Goal: Information Seeking & Learning: Check status

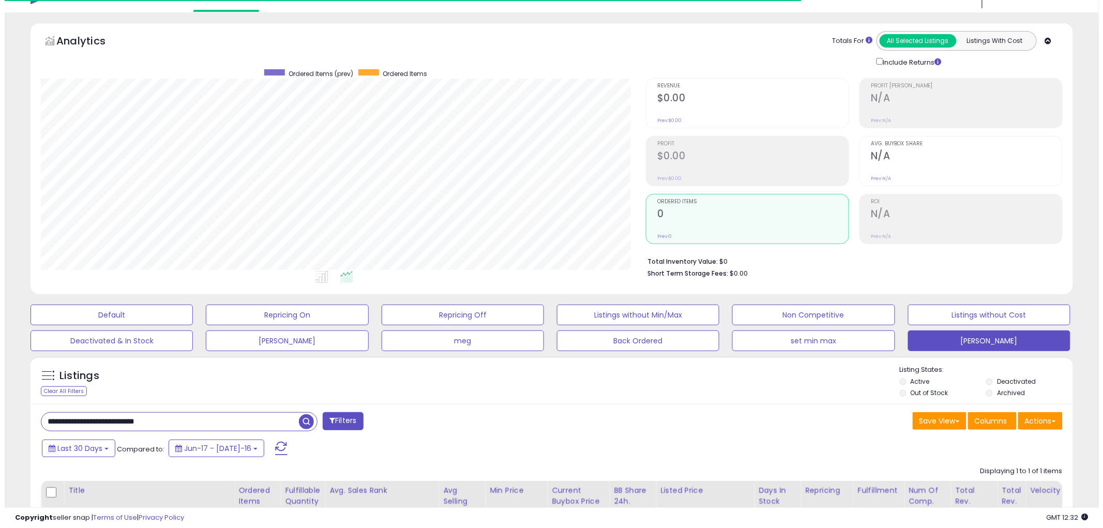
scroll to position [212, 605]
drag, startPoint x: 161, startPoint y: 424, endPoint x: -4, endPoint y: 429, distance: 165.0
click at [0, 429] on html "Unable to login Retrieving listings data.. has not yet accepted the Terms of Us…" at bounding box center [547, 243] width 1094 height 528
drag, startPoint x: 69, startPoint y: 420, endPoint x: -10, endPoint y: 410, distance: 79.3
click at [0, 410] on html "Unable to login Retrieving listings data.. has not yet accepted the Terms of Us…" at bounding box center [547, 243] width 1094 height 528
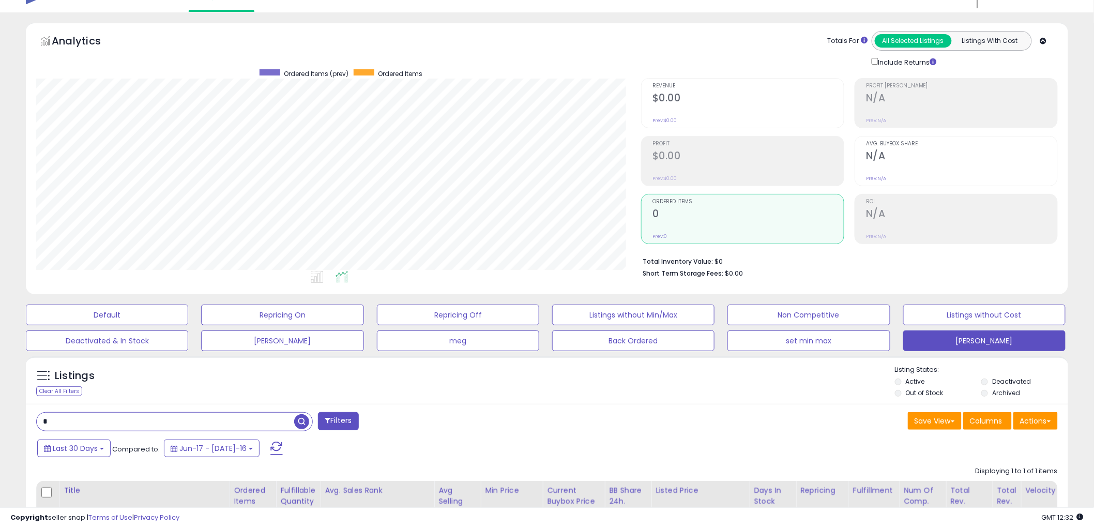
type input "****"
click at [99, 447] on button "Last 30 Days" at bounding box center [73, 448] width 73 height 18
type input "**********"
click at [87, 477] on li "Last 7 Days" at bounding box center [83, 477] width 83 height 14
click at [355, 448] on button "Apply" at bounding box center [357, 447] width 33 height 18
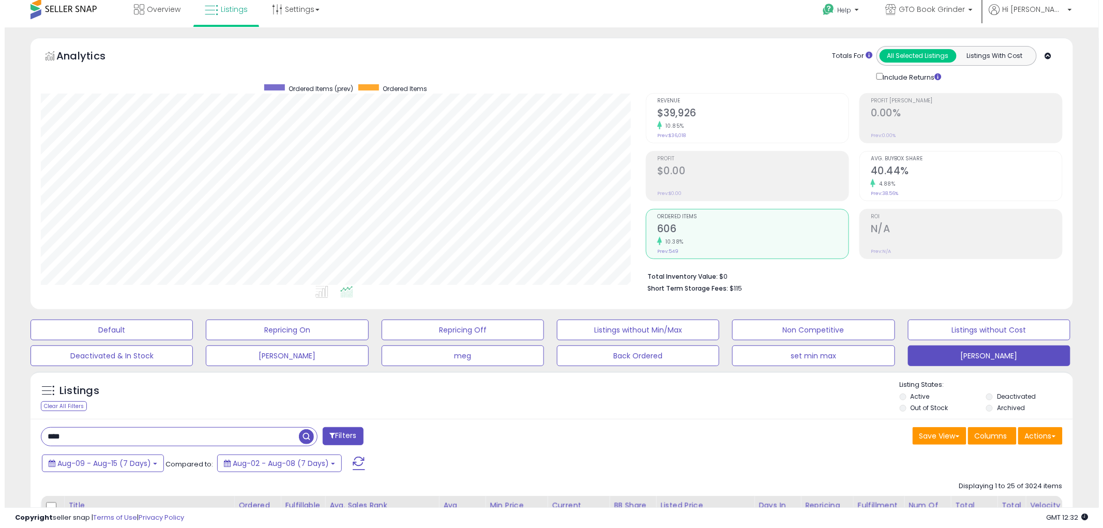
scroll to position [0, 0]
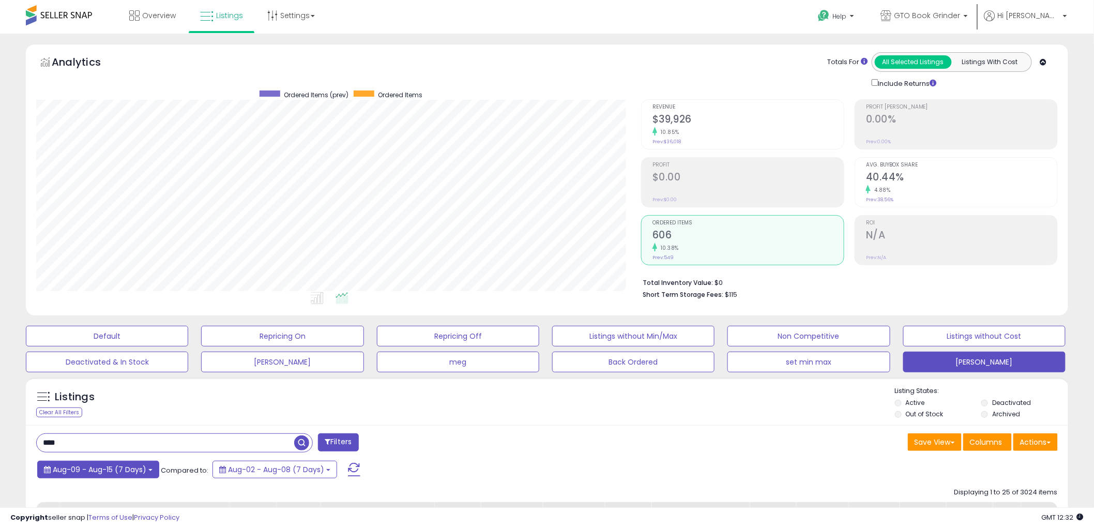
click at [140, 472] on span "Aug-09 - Aug-15 (7 Days)" at bounding box center [100, 469] width 94 height 10
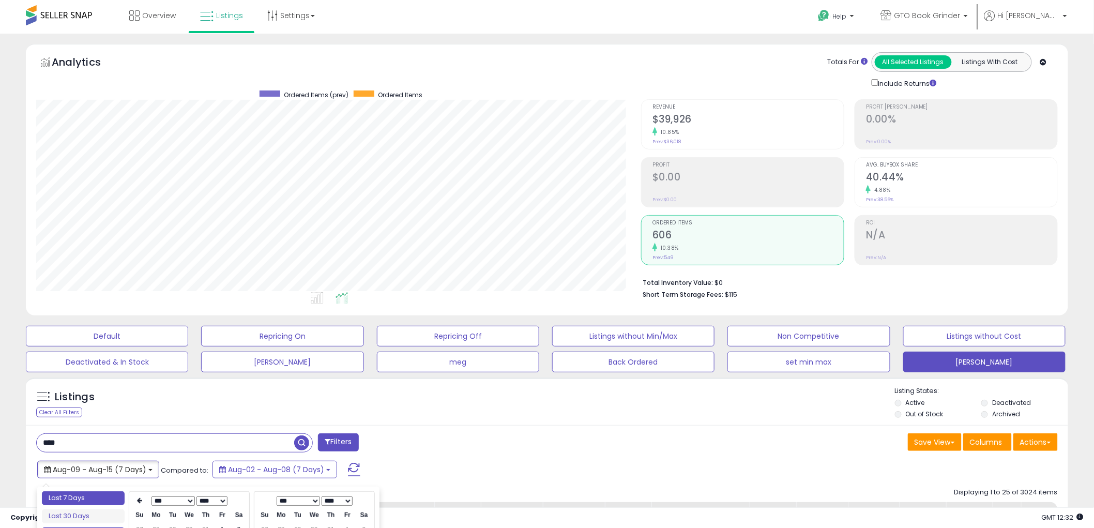
type input "**********"
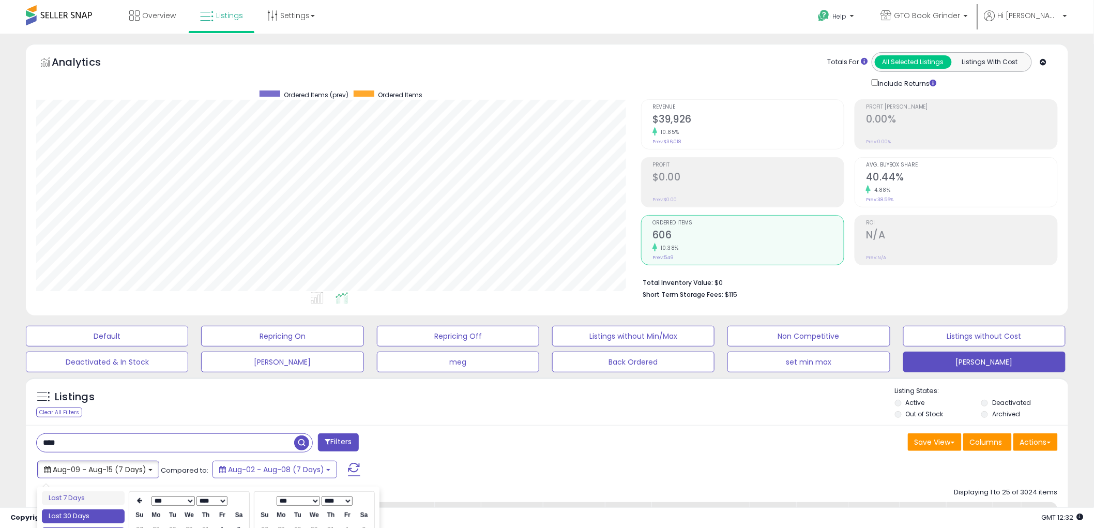
type input "**********"
click at [97, 514] on li "Last 30 Days" at bounding box center [83, 516] width 83 height 14
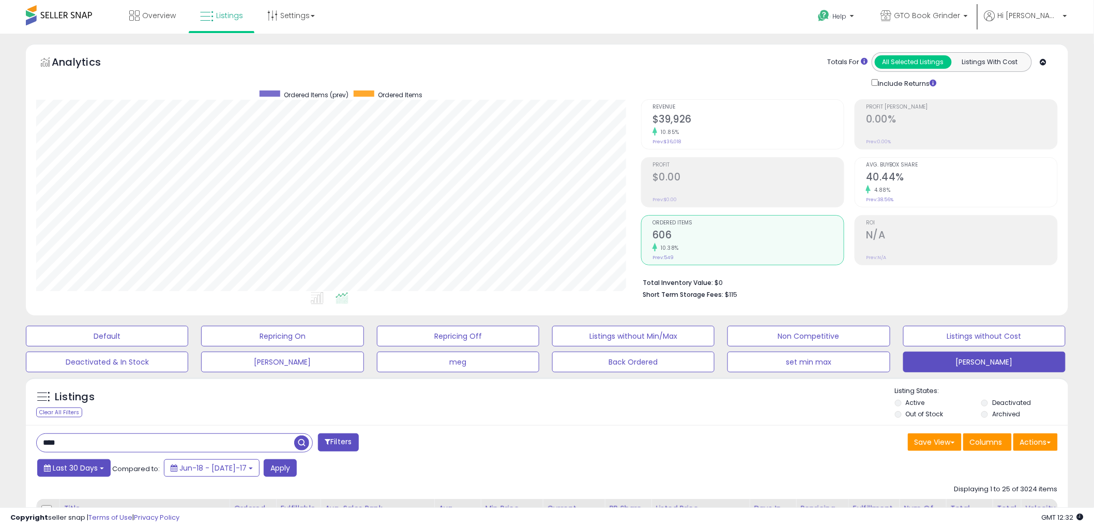
click at [100, 468] on b at bounding box center [102, 468] width 4 height 2
type input "**********"
click at [97, 495] on li "Last 7 Days" at bounding box center [83, 497] width 83 height 14
click at [270, 467] on button "Apply" at bounding box center [271, 468] width 33 height 18
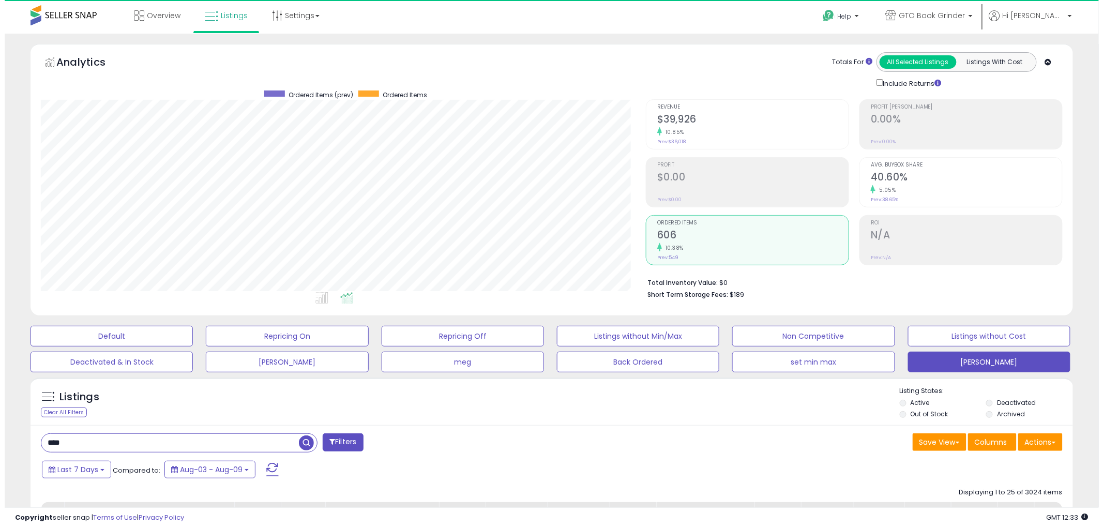
scroll to position [212, 605]
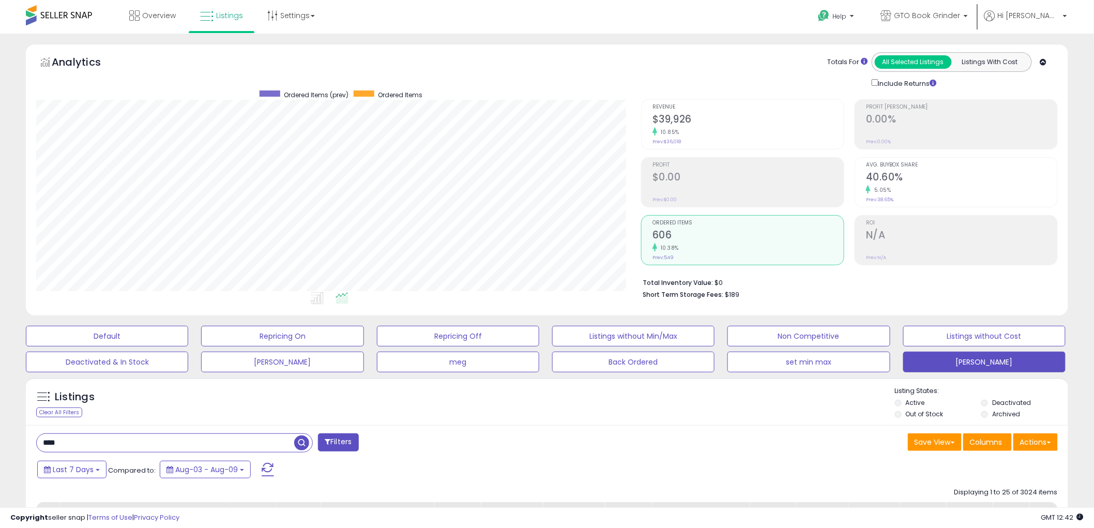
drag, startPoint x: 75, startPoint y: 448, endPoint x: 25, endPoint y: 446, distance: 50.7
click at [677, 119] on h2 "$39,926" at bounding box center [748, 120] width 191 height 14
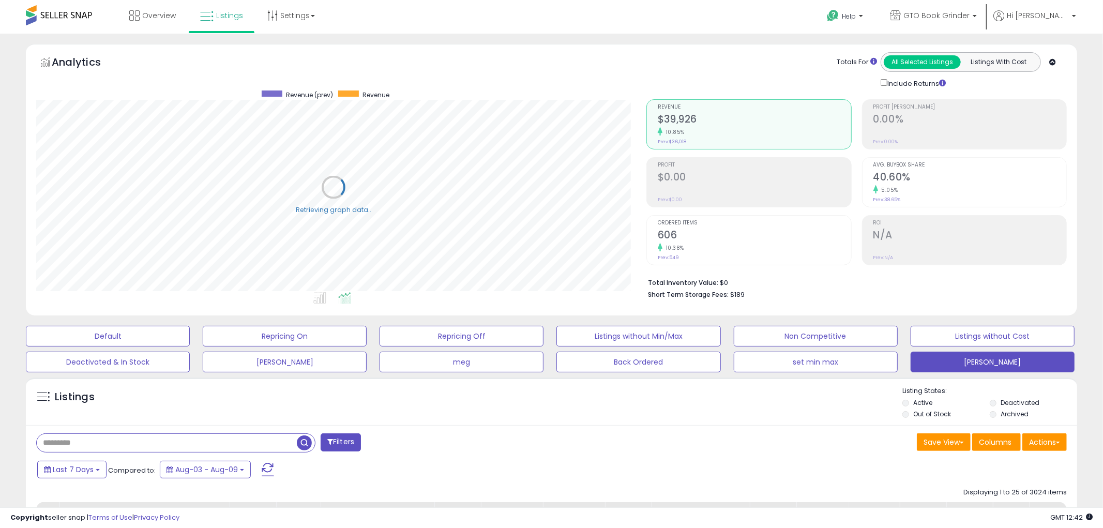
scroll to position [516846, 516452]
click at [196, 445] on input "text" at bounding box center [165, 443] width 257 height 18
click at [476, 447] on div "Filters" at bounding box center [287, 443] width 519 height 21
click at [263, 467] on span at bounding box center [268, 469] width 12 height 13
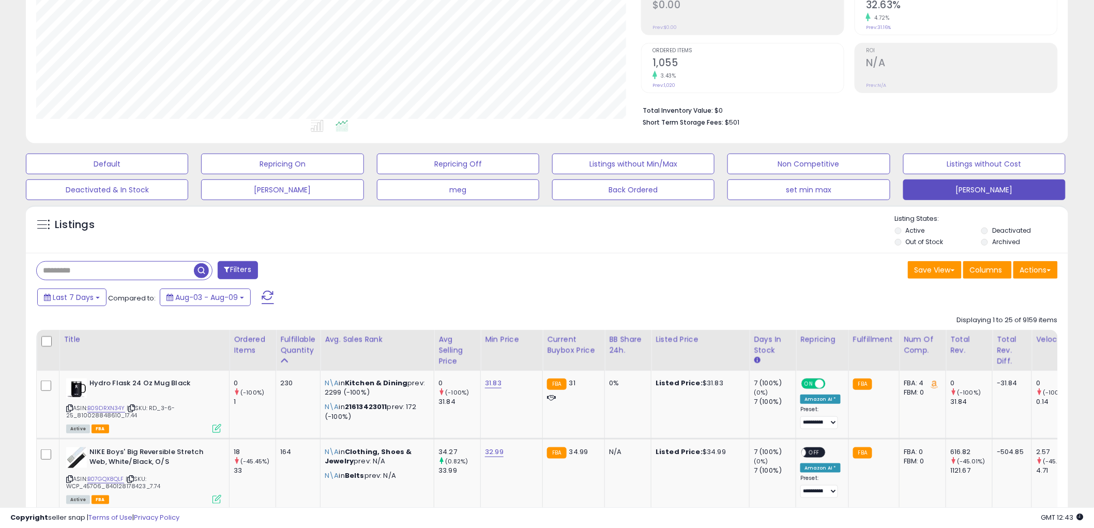
scroll to position [287, 0]
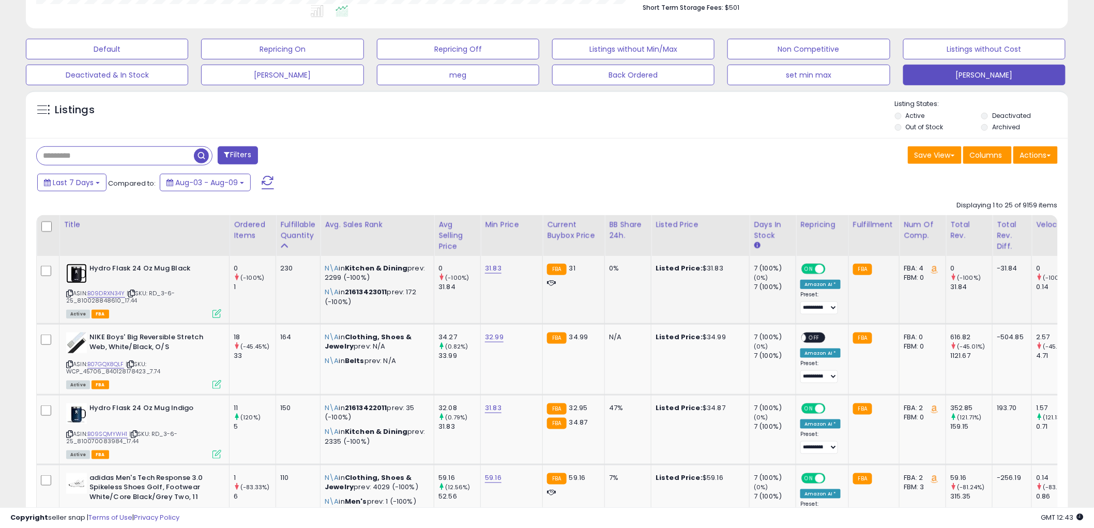
click at [79, 272] on img at bounding box center [76, 274] width 21 height 20
click at [100, 179] on button "Last 7 Days" at bounding box center [71, 183] width 69 height 18
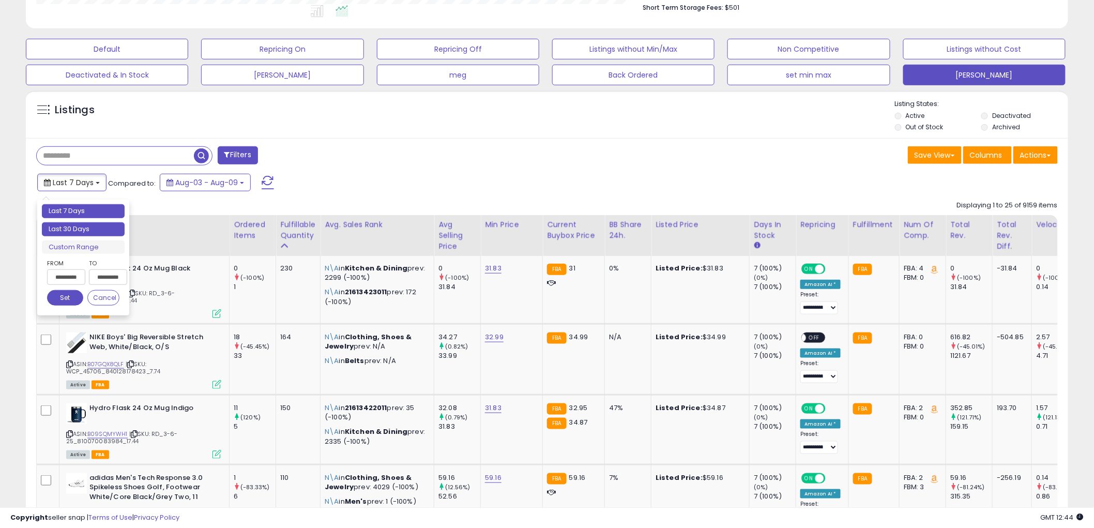
type input "**********"
click at [81, 229] on li "Last 30 Days" at bounding box center [83, 229] width 83 height 14
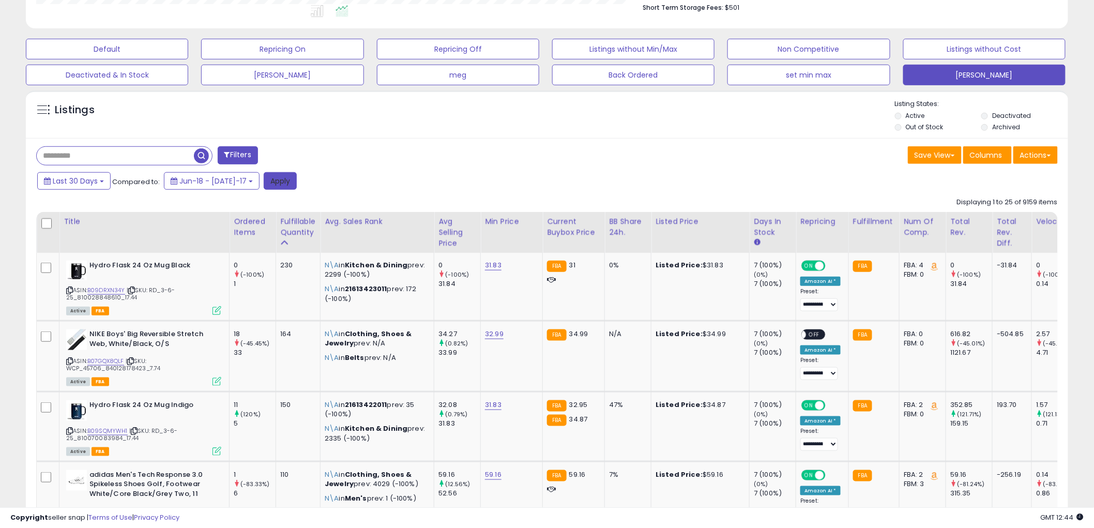
click at [264, 180] on button "Apply" at bounding box center [280, 181] width 33 height 18
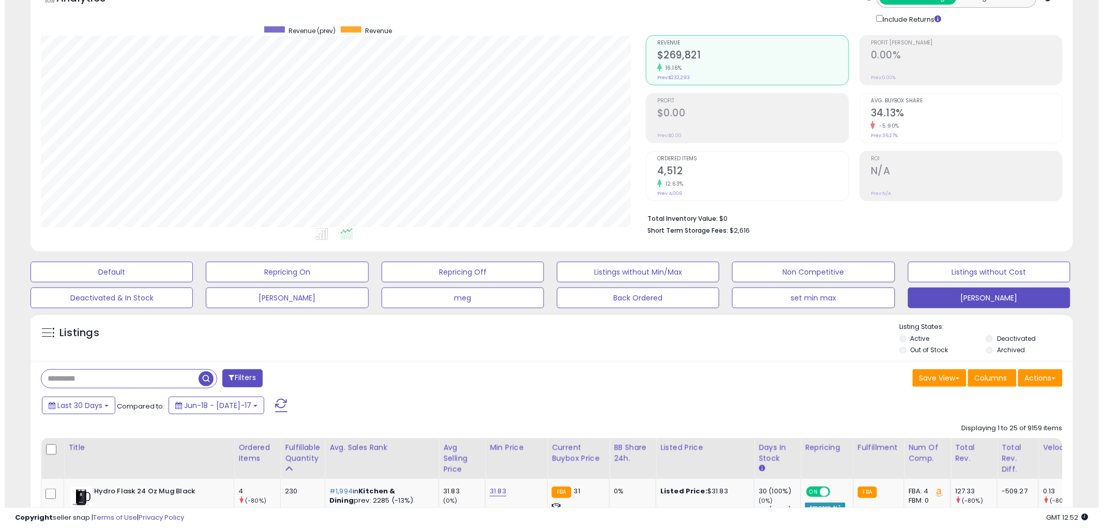
scroll to position [57, 0]
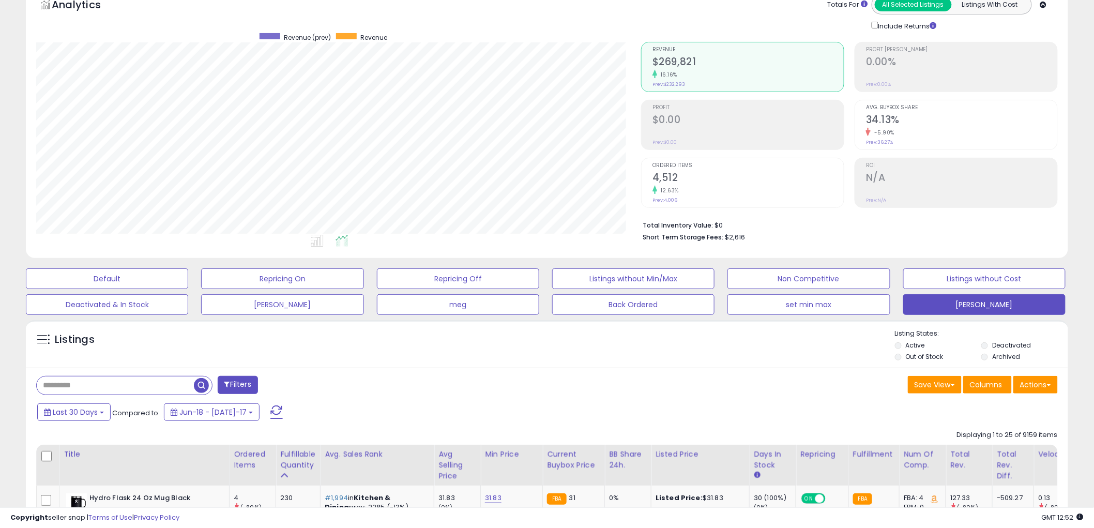
click at [99, 384] on input "text" at bounding box center [115, 385] width 157 height 18
click at [300, 386] on span "button" at bounding box center [301, 385] width 15 height 15
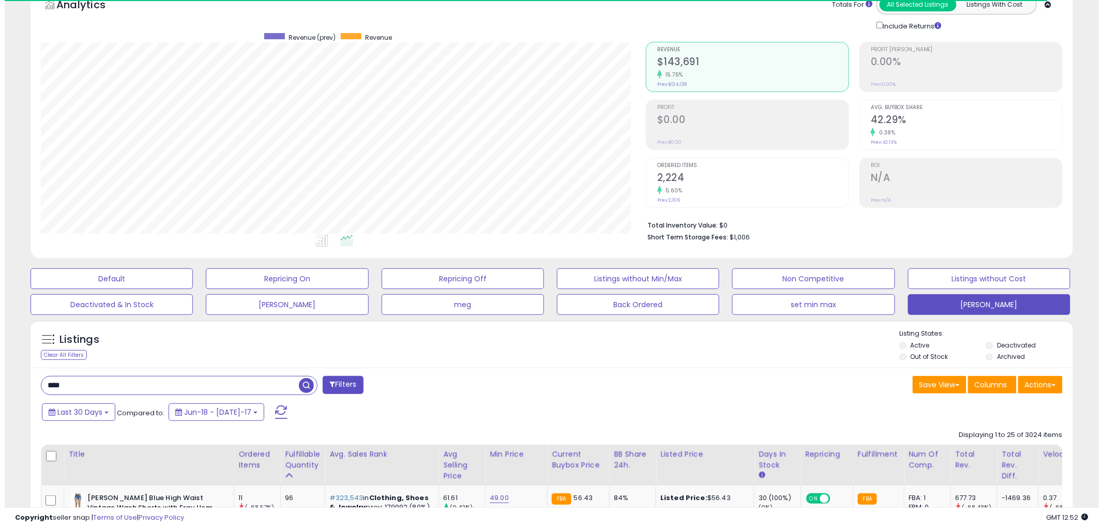
scroll to position [212, 605]
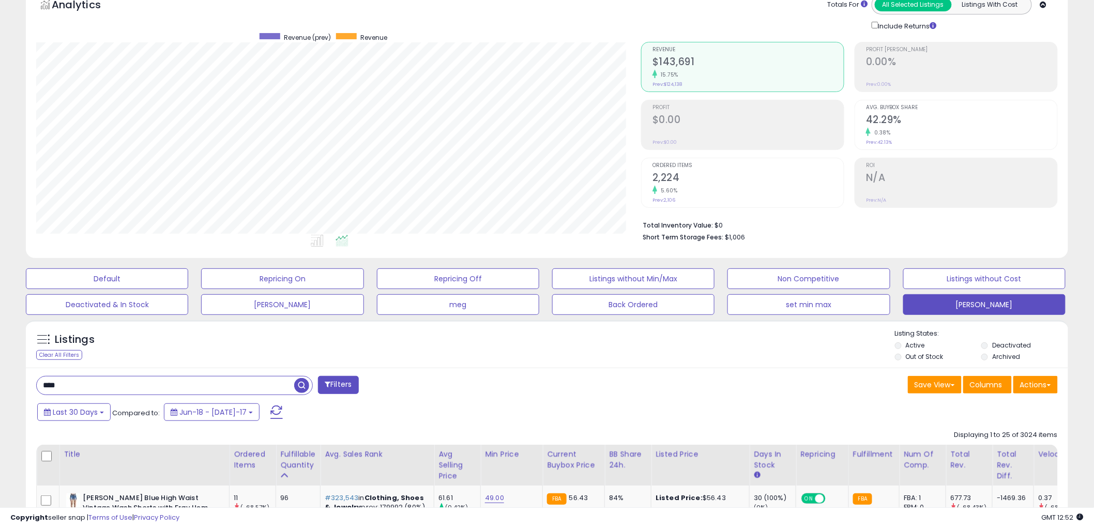
click at [673, 165] on span "Ordered Items" at bounding box center [748, 166] width 191 height 6
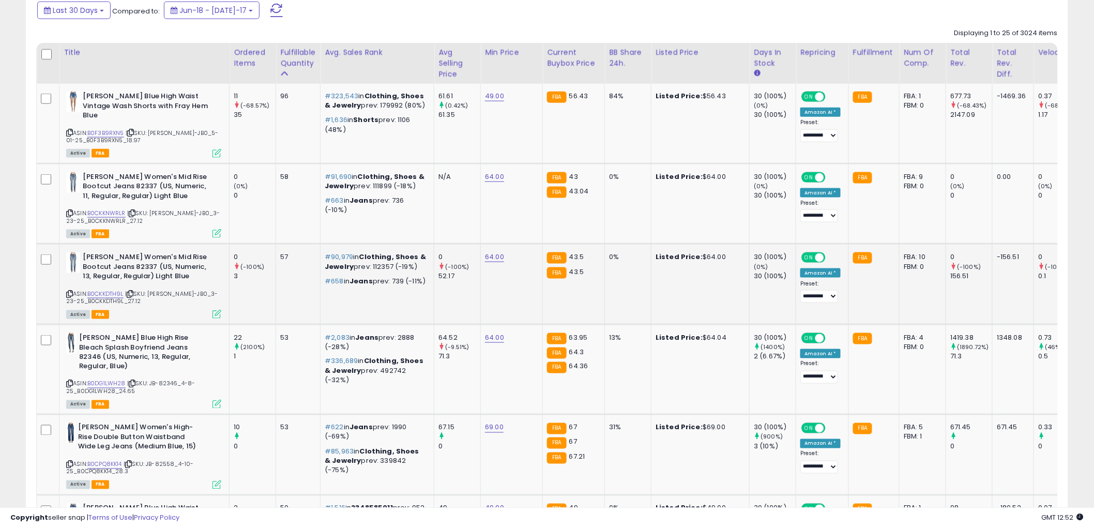
scroll to position [402, 0]
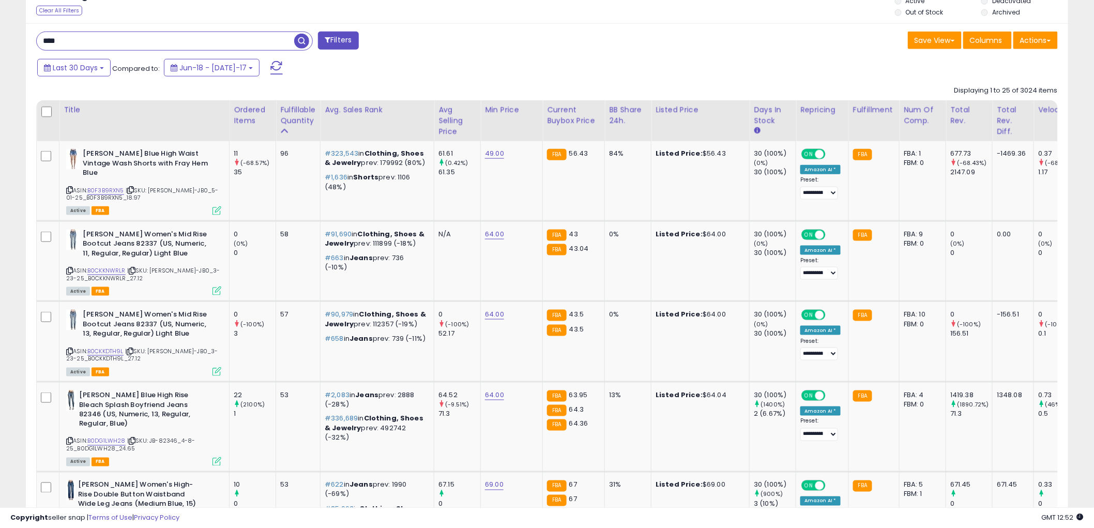
drag, startPoint x: 71, startPoint y: 42, endPoint x: 13, endPoint y: 41, distance: 57.9
type input "******"
click at [302, 39] on span "button" at bounding box center [301, 41] width 15 height 15
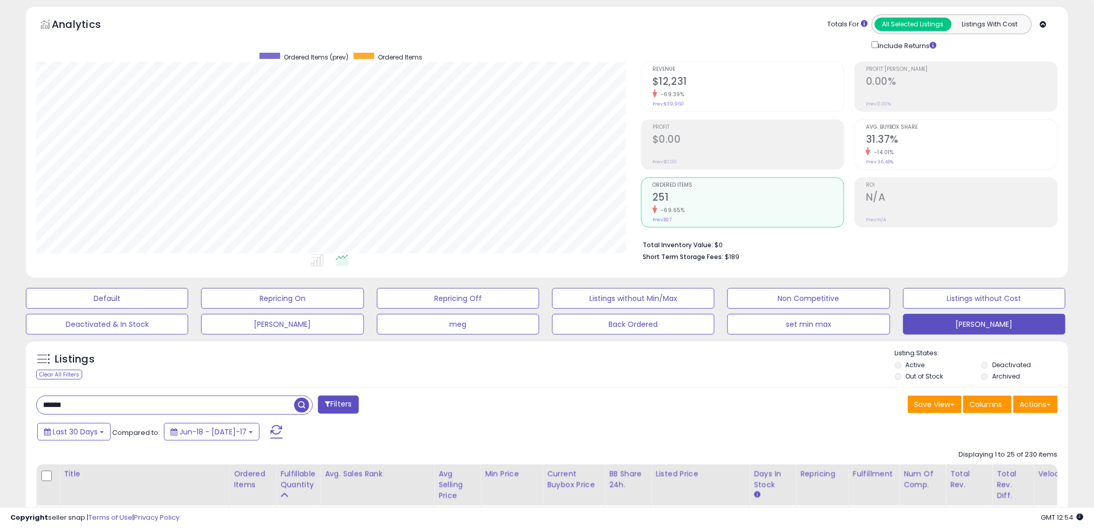
scroll to position [0, 0]
